Goal: Task Accomplishment & Management: Use online tool/utility

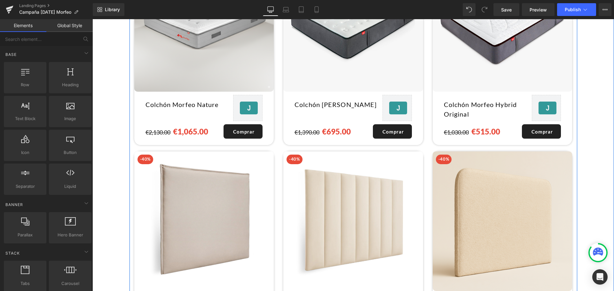
scroll to position [593, 0]
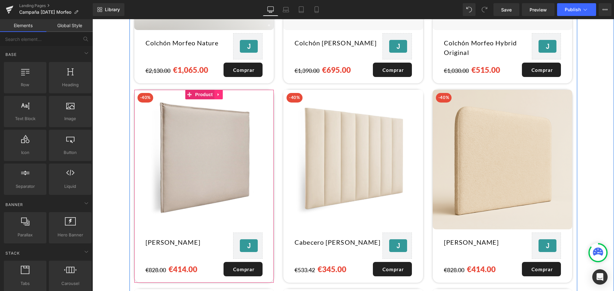
click at [217, 93] on icon at bounding box center [218, 94] width 4 height 5
click at [219, 93] on link at bounding box center [222, 95] width 8 height 10
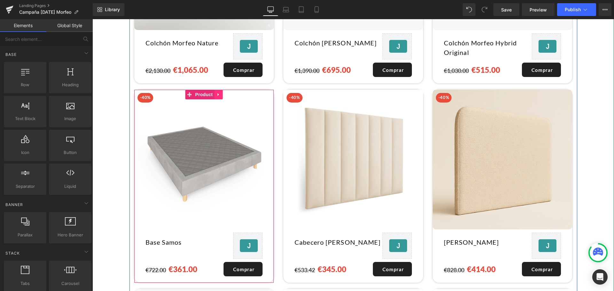
click at [218, 92] on icon at bounding box center [218, 94] width 4 height 5
click at [218, 91] on link at bounding box center [222, 95] width 8 height 10
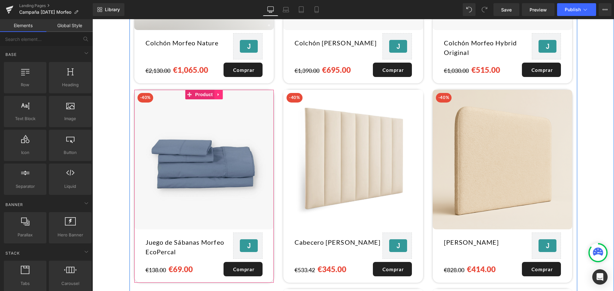
click at [218, 92] on icon at bounding box center [218, 94] width 4 height 5
click at [218, 91] on link at bounding box center [222, 95] width 8 height 10
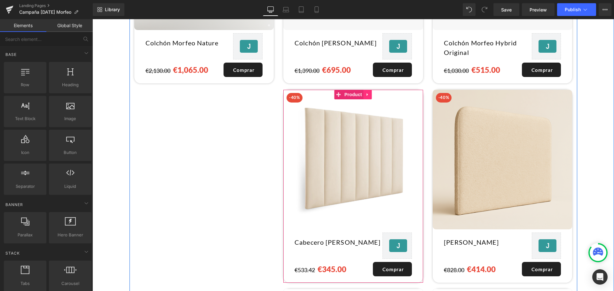
click at [366, 93] on icon at bounding box center [367, 94] width 4 height 5
click at [368, 93] on link at bounding box center [372, 95] width 8 height 10
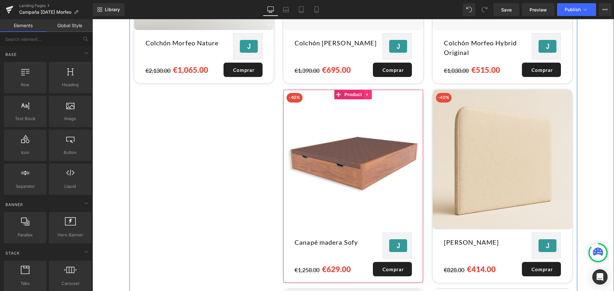
click at [367, 92] on icon at bounding box center [367, 94] width 4 height 5
click at [368, 92] on link at bounding box center [372, 95] width 8 height 10
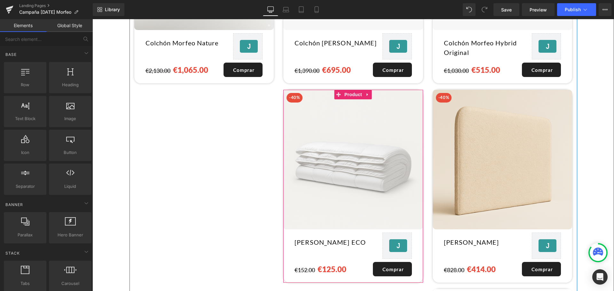
click at [366, 92] on icon at bounding box center [367, 94] width 4 height 5
click at [368, 93] on link at bounding box center [372, 95] width 8 height 10
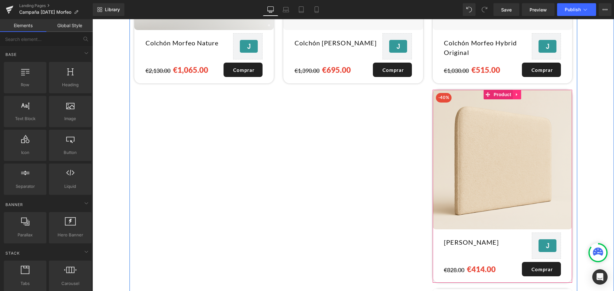
click at [515, 92] on icon at bounding box center [517, 94] width 4 height 5
click at [519, 92] on icon at bounding box center [521, 94] width 4 height 5
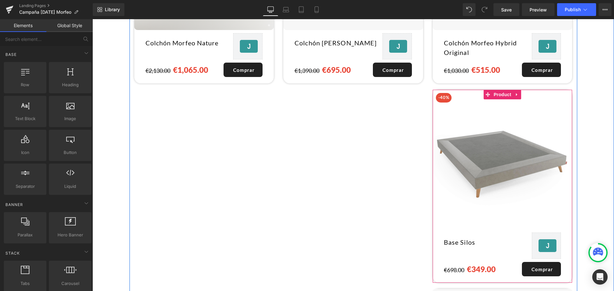
click at [518, 90] on link at bounding box center [517, 95] width 8 height 10
click at [519, 92] on icon at bounding box center [521, 94] width 4 height 4
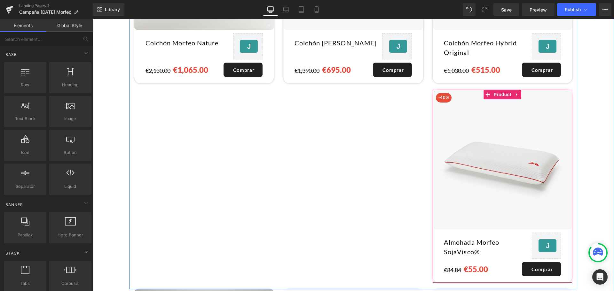
click at [518, 90] on link at bounding box center [517, 95] width 8 height 10
click at [519, 92] on icon at bounding box center [521, 94] width 4 height 4
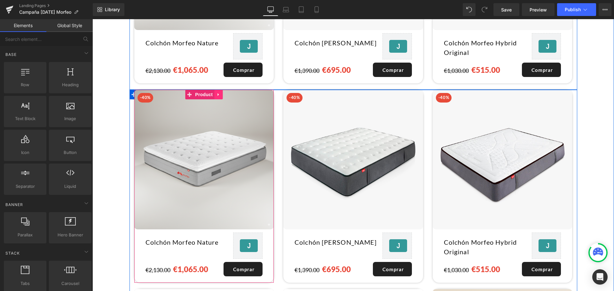
click at [218, 92] on icon at bounding box center [218, 94] width 4 height 5
click at [220, 92] on icon at bounding box center [222, 94] width 4 height 4
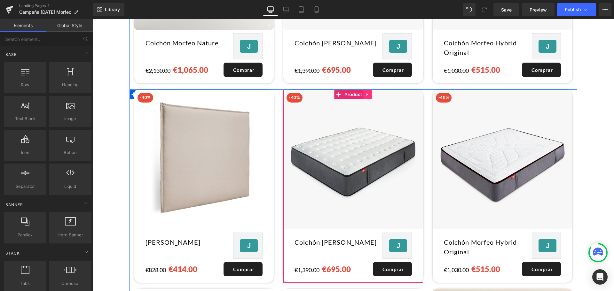
click at [368, 92] on icon at bounding box center [367, 94] width 4 height 5
click at [370, 92] on icon at bounding box center [372, 94] width 4 height 4
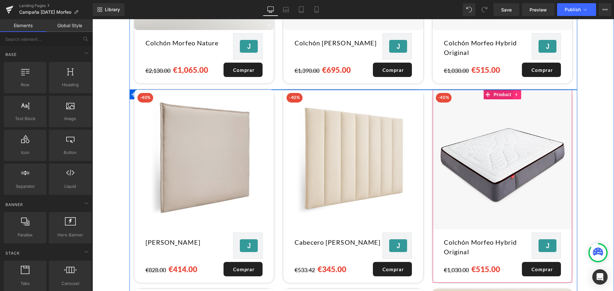
click at [515, 92] on icon at bounding box center [517, 94] width 4 height 5
click at [517, 90] on link at bounding box center [521, 95] width 8 height 10
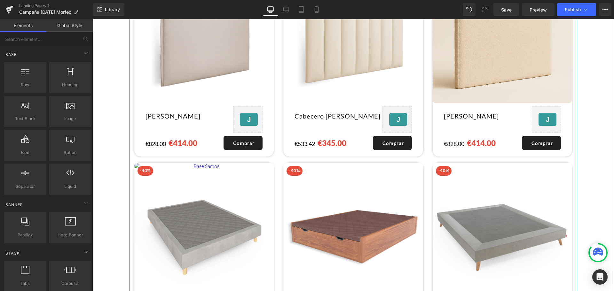
scroll to position [753, 0]
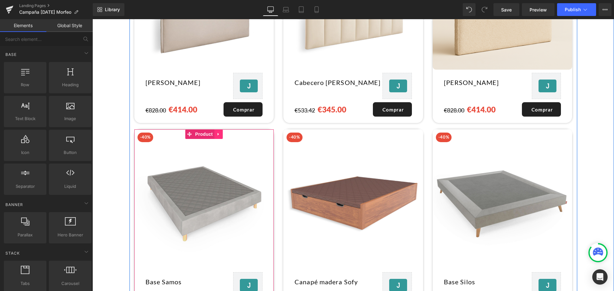
click at [214, 129] on link at bounding box center [218, 134] width 8 height 10
click at [221, 132] on icon at bounding box center [222, 134] width 4 height 5
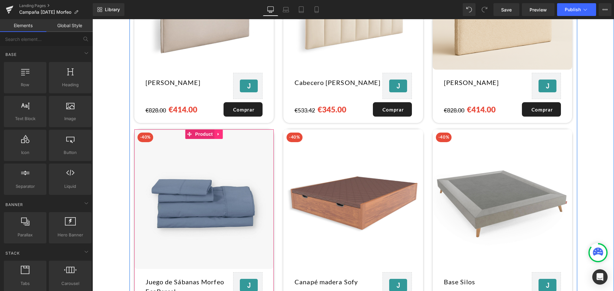
click at [217, 133] on link at bounding box center [218, 134] width 8 height 10
click at [221, 132] on icon at bounding box center [222, 134] width 4 height 4
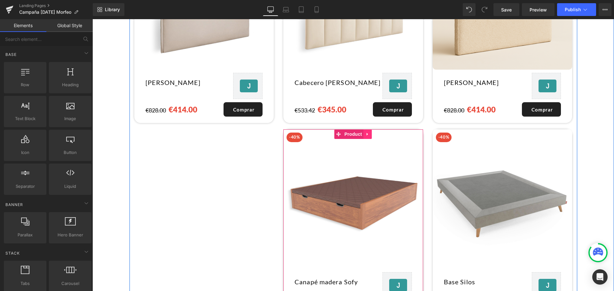
click at [367, 132] on icon at bounding box center [367, 134] width 4 height 5
click at [370, 132] on icon at bounding box center [372, 134] width 4 height 4
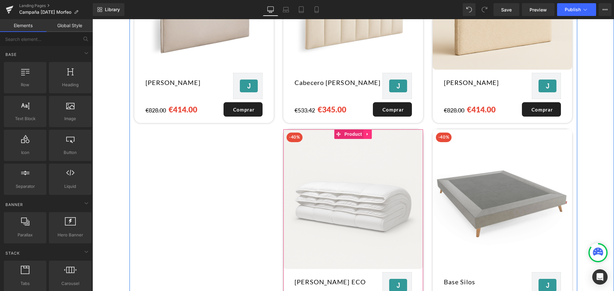
click at [367, 132] on icon at bounding box center [367, 134] width 4 height 5
click at [370, 132] on icon at bounding box center [372, 134] width 4 height 5
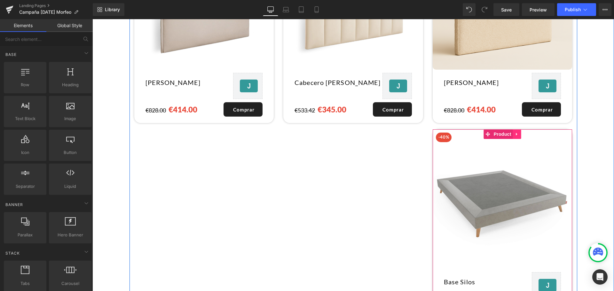
click at [516, 132] on icon at bounding box center [517, 134] width 4 height 5
click at [519, 132] on icon at bounding box center [521, 134] width 4 height 4
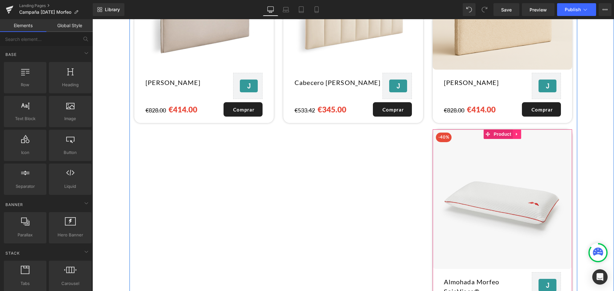
click at [515, 132] on icon at bounding box center [517, 134] width 4 height 5
click at [517, 131] on link at bounding box center [521, 134] width 8 height 10
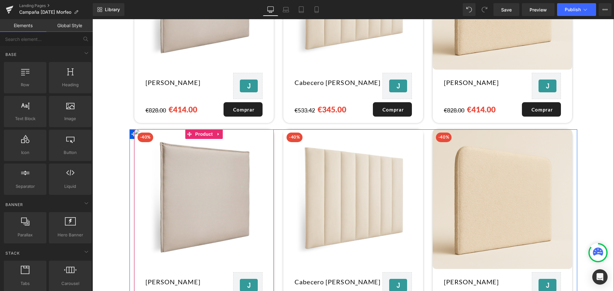
click at [218, 132] on icon at bounding box center [218, 134] width 4 height 5
click at [221, 132] on icon at bounding box center [222, 134] width 4 height 4
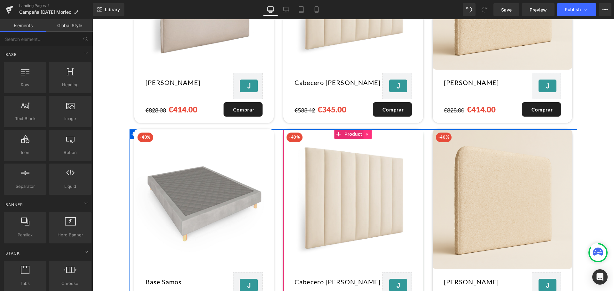
click at [363, 129] on link at bounding box center [367, 134] width 8 height 10
click at [370, 132] on icon at bounding box center [372, 134] width 4 height 4
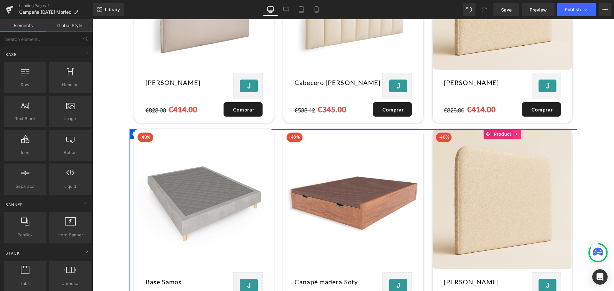
click at [515, 132] on icon at bounding box center [517, 134] width 4 height 5
click at [519, 132] on icon at bounding box center [521, 134] width 4 height 4
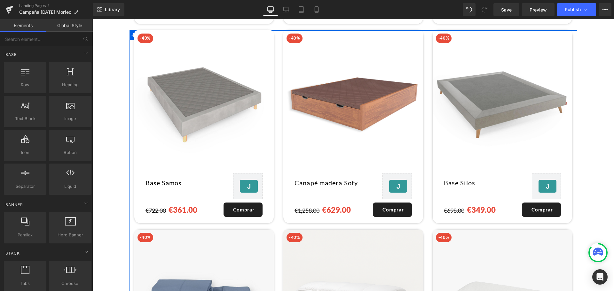
scroll to position [881, 0]
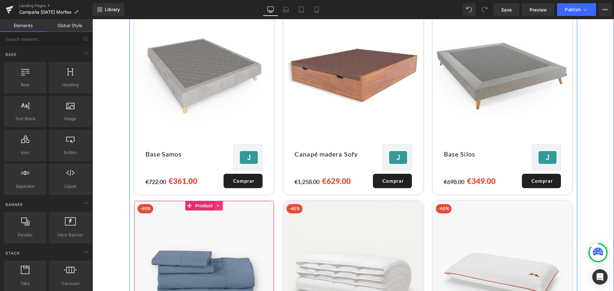
click at [218, 203] on icon at bounding box center [218, 205] width 4 height 5
click at [222, 204] on icon at bounding box center [222, 206] width 4 height 4
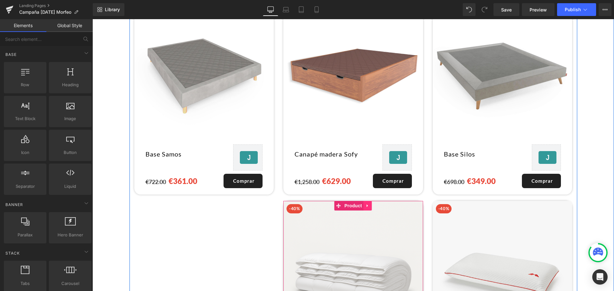
click at [365, 203] on icon at bounding box center [367, 205] width 4 height 5
click at [370, 204] on icon at bounding box center [372, 206] width 4 height 4
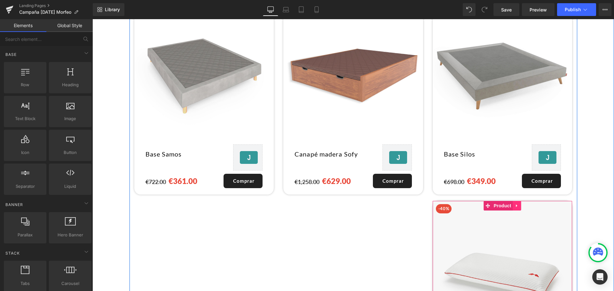
click at [513, 202] on link at bounding box center [517, 206] width 8 height 10
click at [519, 204] on icon at bounding box center [521, 206] width 4 height 4
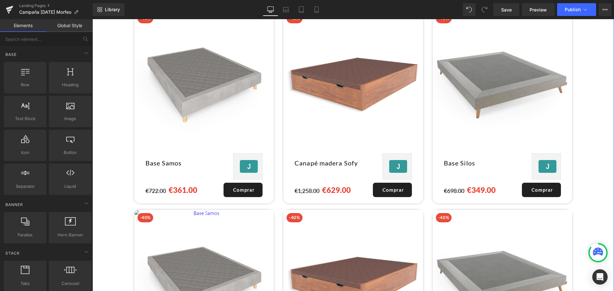
scroll to position [977, 0]
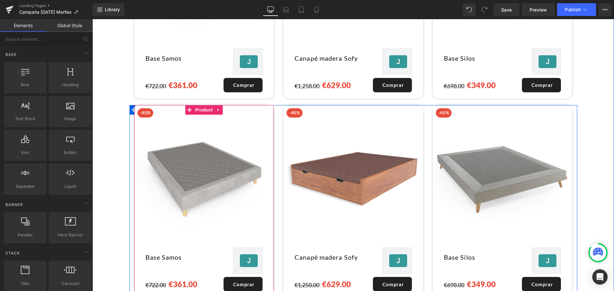
drag, startPoint x: 215, startPoint y: 105, endPoint x: 218, endPoint y: 106, distance: 3.6
click at [217, 108] on icon at bounding box center [217, 109] width 1 height 3
click at [221, 108] on icon at bounding box center [222, 110] width 4 height 4
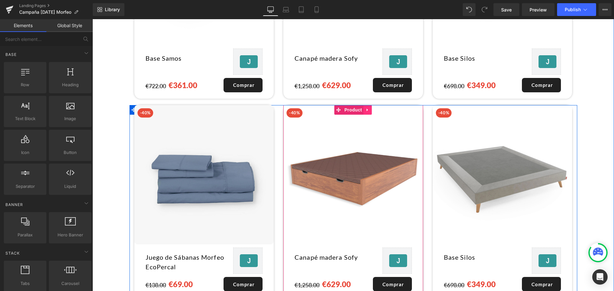
click at [365, 107] on icon at bounding box center [367, 109] width 4 height 5
click at [370, 108] on icon at bounding box center [372, 109] width 4 height 5
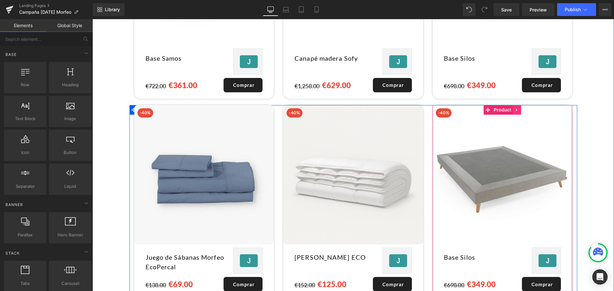
click at [515, 110] on link at bounding box center [517, 110] width 8 height 10
click at [519, 108] on icon at bounding box center [521, 109] width 4 height 5
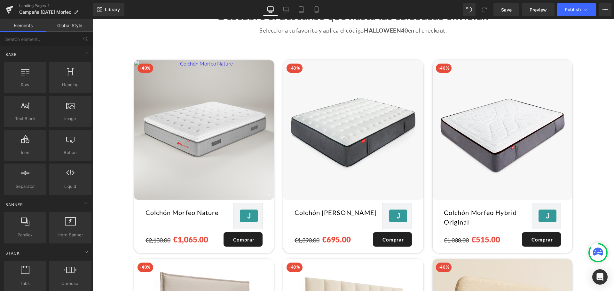
scroll to position [369, 0]
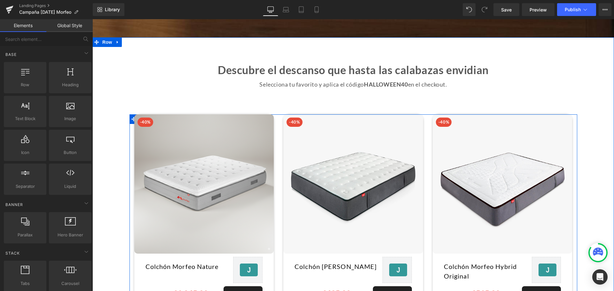
click at [129, 117] on div "-40% Heading (P) Image Colchón Morfeo Nature (P) Title [DOMAIN_NAME] Reviews - …" at bounding box center [203, 213] width 149 height 199
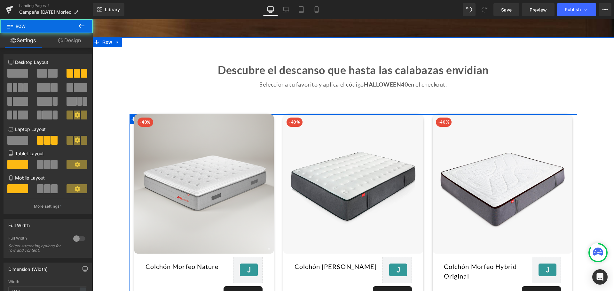
scroll to position [401, 0]
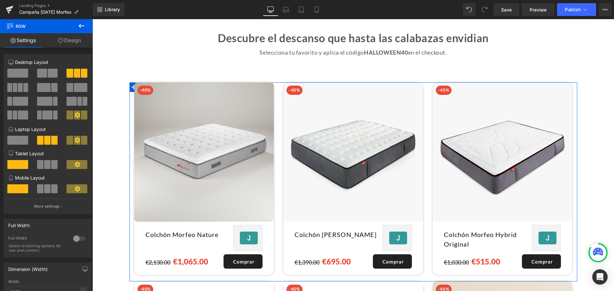
click at [73, 44] on link "Design" at bounding box center [69, 40] width 46 height 14
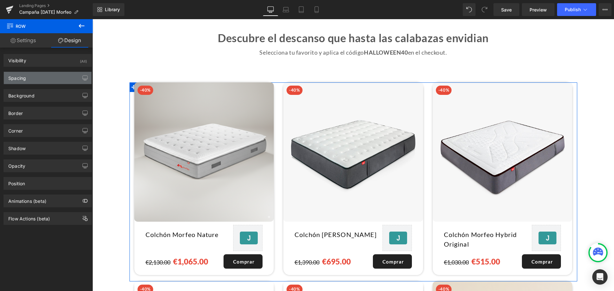
click at [60, 72] on div "Spacing" at bounding box center [48, 78] width 88 height 12
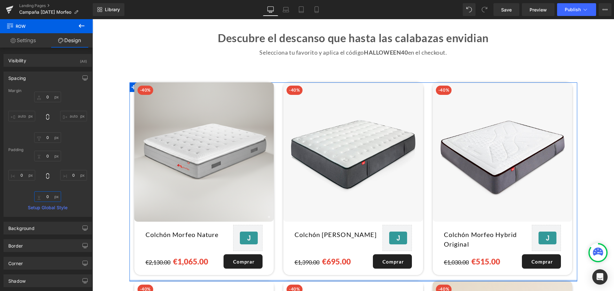
click at [47, 197] on input "text" at bounding box center [47, 196] width 27 height 11
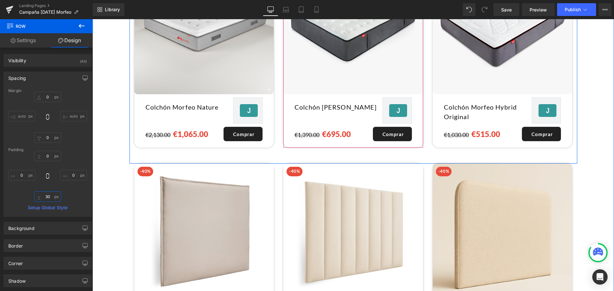
scroll to position [529, 0]
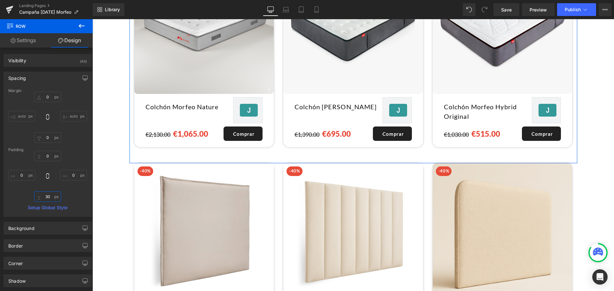
click at [45, 199] on input "30" at bounding box center [47, 196] width 27 height 11
type input "20"
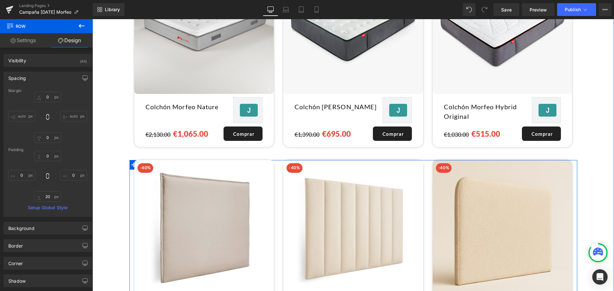
click at [130, 162] on div "-40% Heading (P) Image Cabecero Lin (P) Title [DOMAIN_NAME] Reviews - Star Badg…" at bounding box center [203, 259] width 149 height 199
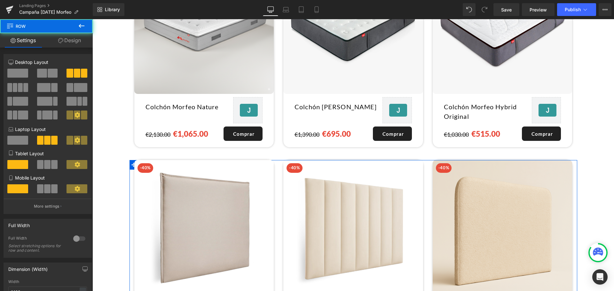
click at [75, 39] on link "Design" at bounding box center [69, 40] width 46 height 14
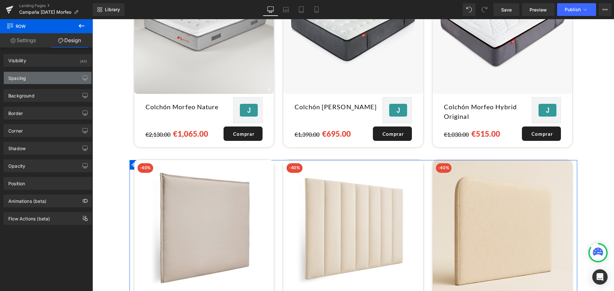
click at [31, 78] on div "Spacing" at bounding box center [48, 78] width 88 height 12
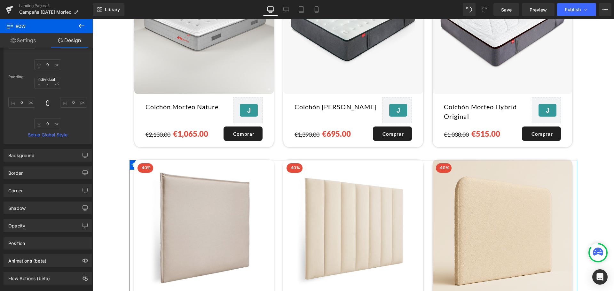
scroll to position [52, 0]
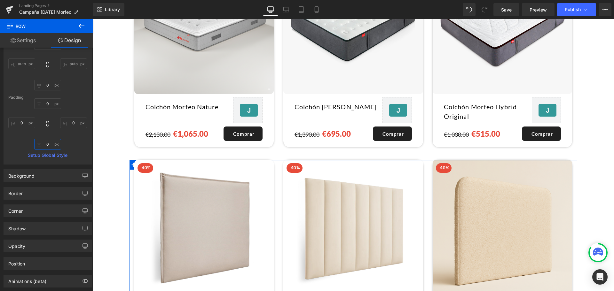
click at [45, 144] on input "0" at bounding box center [47, 144] width 27 height 11
type input "20"
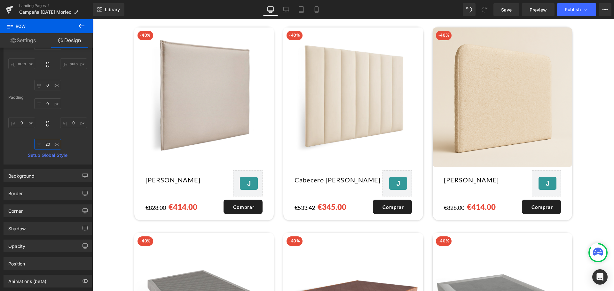
scroll to position [721, 0]
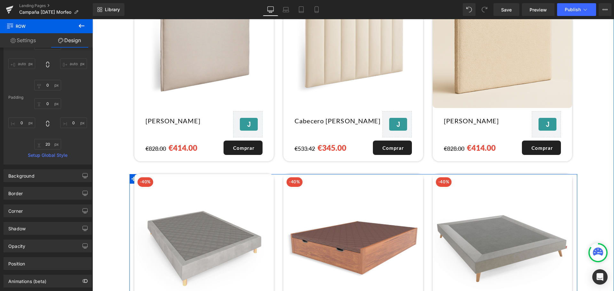
click at [129, 177] on div "-40% Heading (P) Image Base Samos (P) Title [DOMAIN_NAME] Reviews - Star Badge …" at bounding box center [203, 273] width 149 height 199
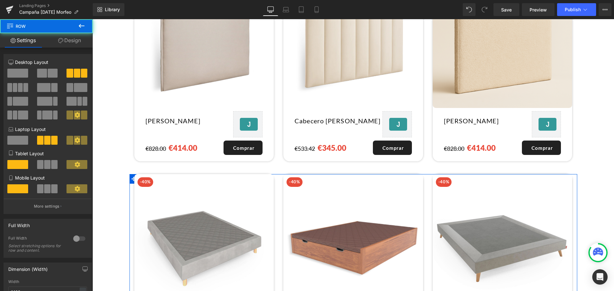
click at [68, 41] on link "Design" at bounding box center [69, 40] width 46 height 14
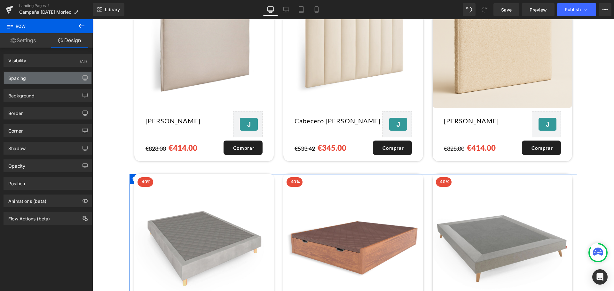
click at [48, 76] on div "Spacing" at bounding box center [48, 78] width 88 height 12
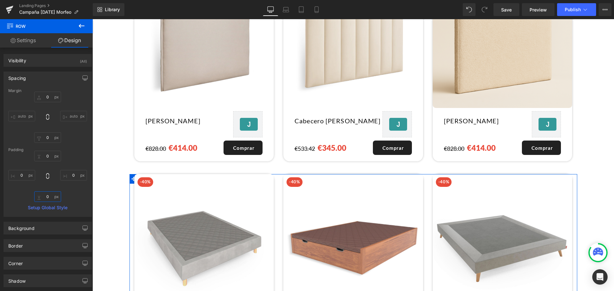
click at [42, 200] on input "0" at bounding box center [47, 196] width 27 height 11
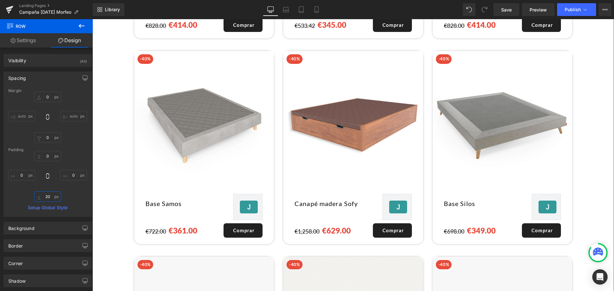
scroll to position [753, 0]
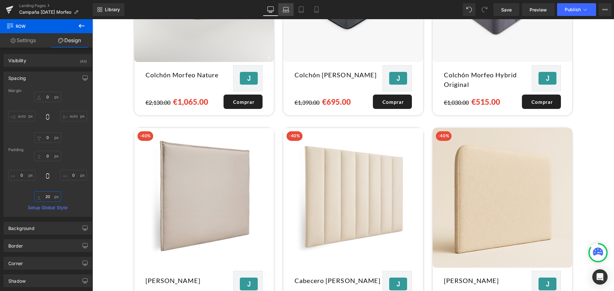
type input "20"
click at [287, 11] on icon at bounding box center [286, 9] width 6 height 6
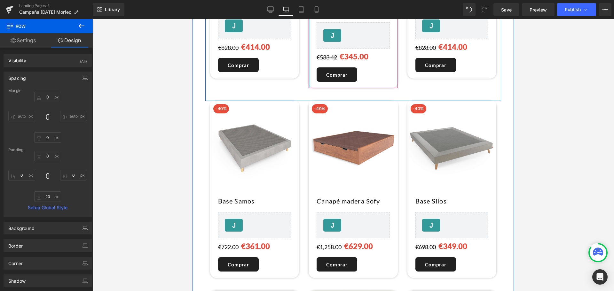
scroll to position [784, 0]
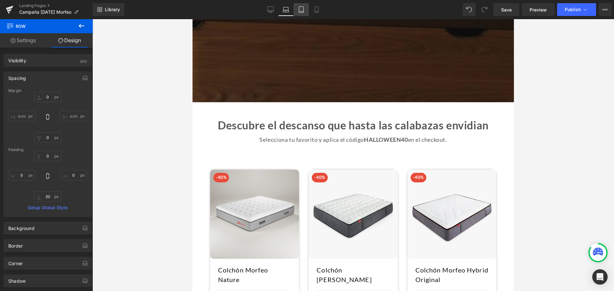
click at [303, 13] on link "Tablet" at bounding box center [300, 9] width 15 height 13
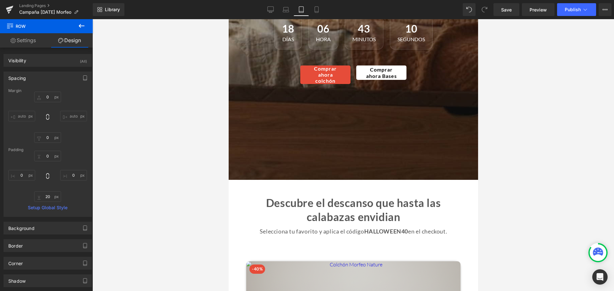
scroll to position [362, 0]
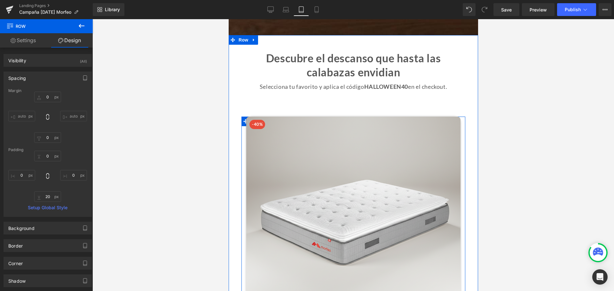
click at [241, 138] on div "-40% Heading (P) Image Colchón Morfeo Nature (P) Title [DOMAIN_NAME] Reviews - …" at bounding box center [353, 254] width 224 height 274
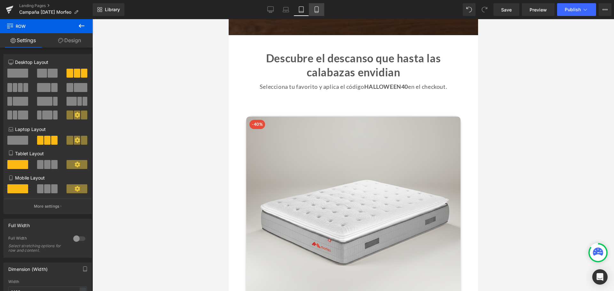
click at [312, 10] on link "Mobile" at bounding box center [316, 9] width 15 height 13
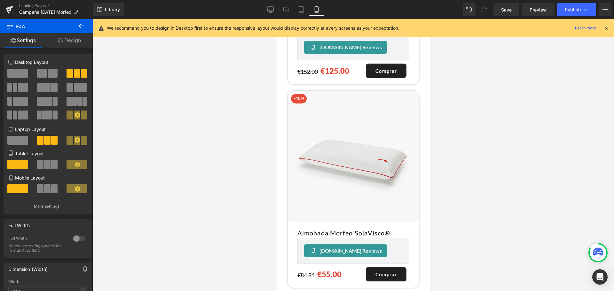
scroll to position [2702, 0]
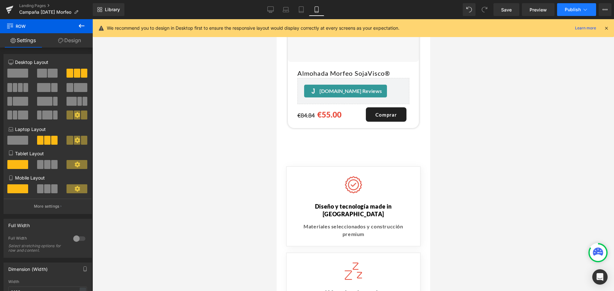
click at [573, 5] on button "Publish" at bounding box center [576, 9] width 39 height 13
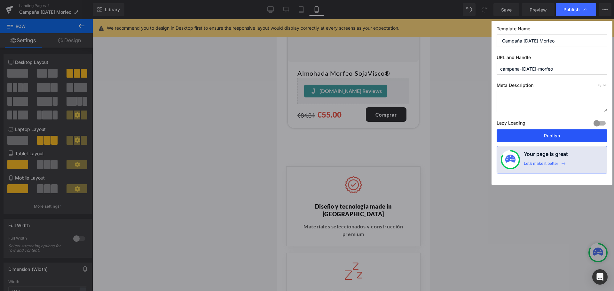
click at [568, 137] on button "Publish" at bounding box center [551, 135] width 111 height 13
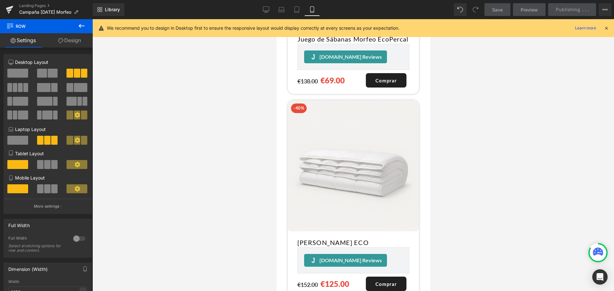
scroll to position [2286, 0]
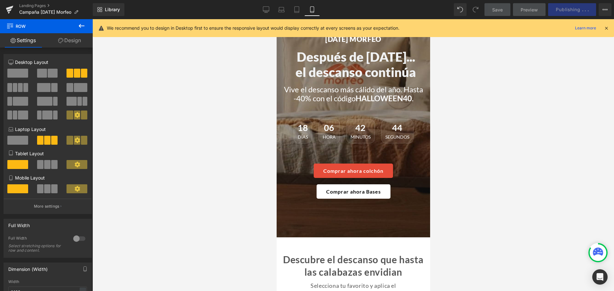
scroll to position [49, 0]
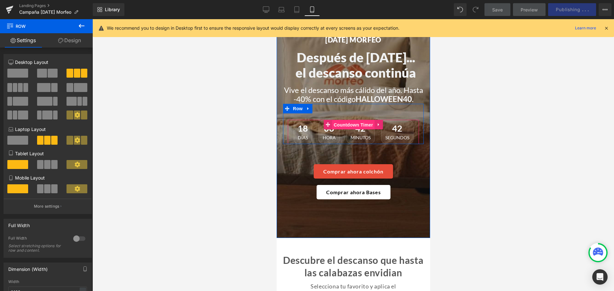
click at [337, 130] on span "Countdown Timer" at bounding box center [352, 125] width 43 height 10
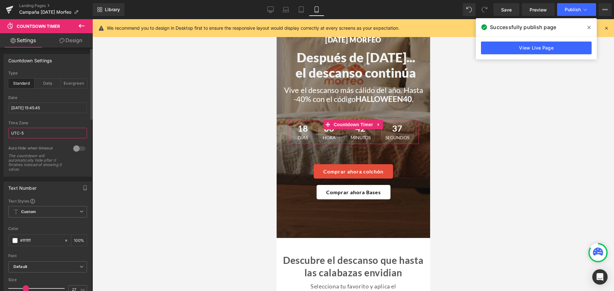
click at [45, 133] on input "UTC-5" at bounding box center [47, 133] width 79 height 11
click at [56, 119] on div at bounding box center [47, 118] width 79 height 4
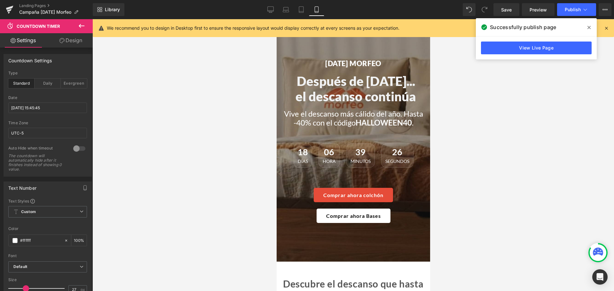
scroll to position [0, 0]
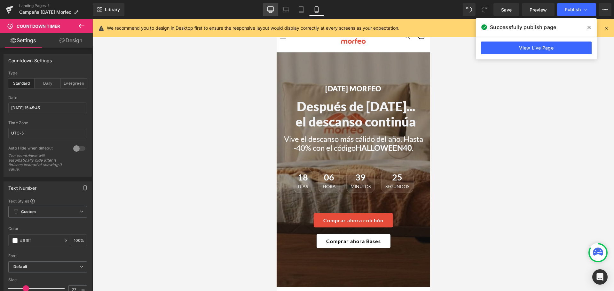
click at [269, 12] on icon at bounding box center [270, 9] width 6 height 6
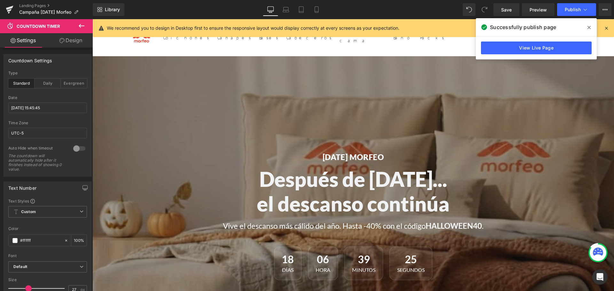
scroll to position [58, 0]
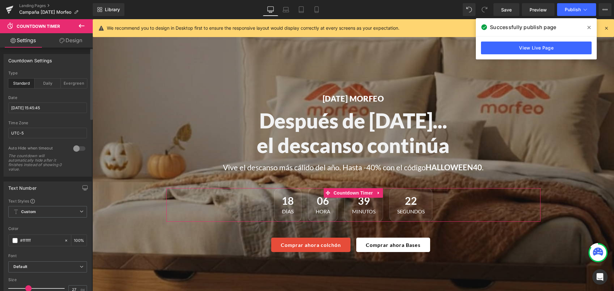
click at [56, 92] on div at bounding box center [47, 93] width 79 height 4
click at [48, 108] on input "[DATE] 15:45:45" at bounding box center [47, 108] width 79 height 11
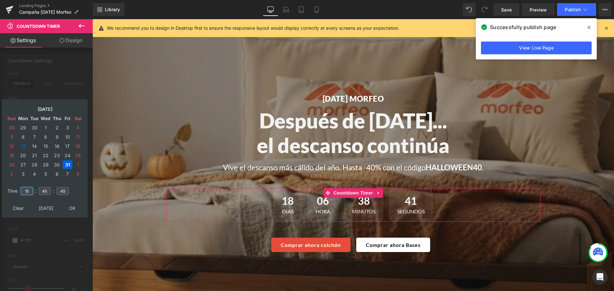
click at [28, 191] on input "15" at bounding box center [27, 191] width 12 height 8
click at [26, 191] on input "15" at bounding box center [27, 191] width 12 height 8
type input "23"
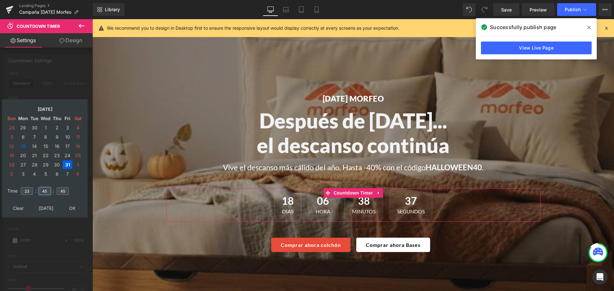
click at [45, 191] on input "45" at bounding box center [45, 191] width 12 height 8
type input "59"
click at [64, 189] on input "45" at bounding box center [63, 191] width 12 height 8
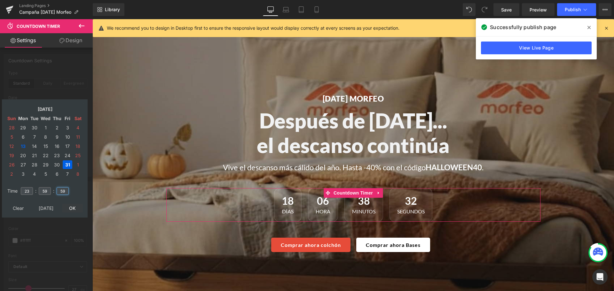
type input "59"
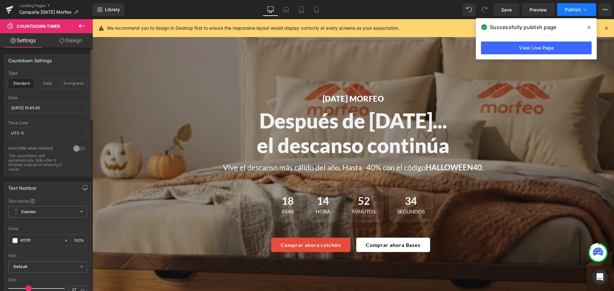
click at [573, 12] on span "Publish" at bounding box center [572, 9] width 16 height 5
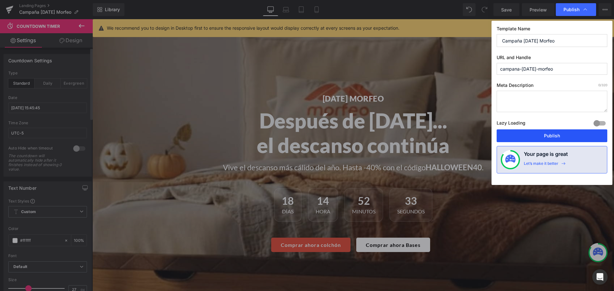
click at [567, 138] on button "Publish" at bounding box center [551, 135] width 111 height 13
